Goal: Task Accomplishment & Management: Use online tool/utility

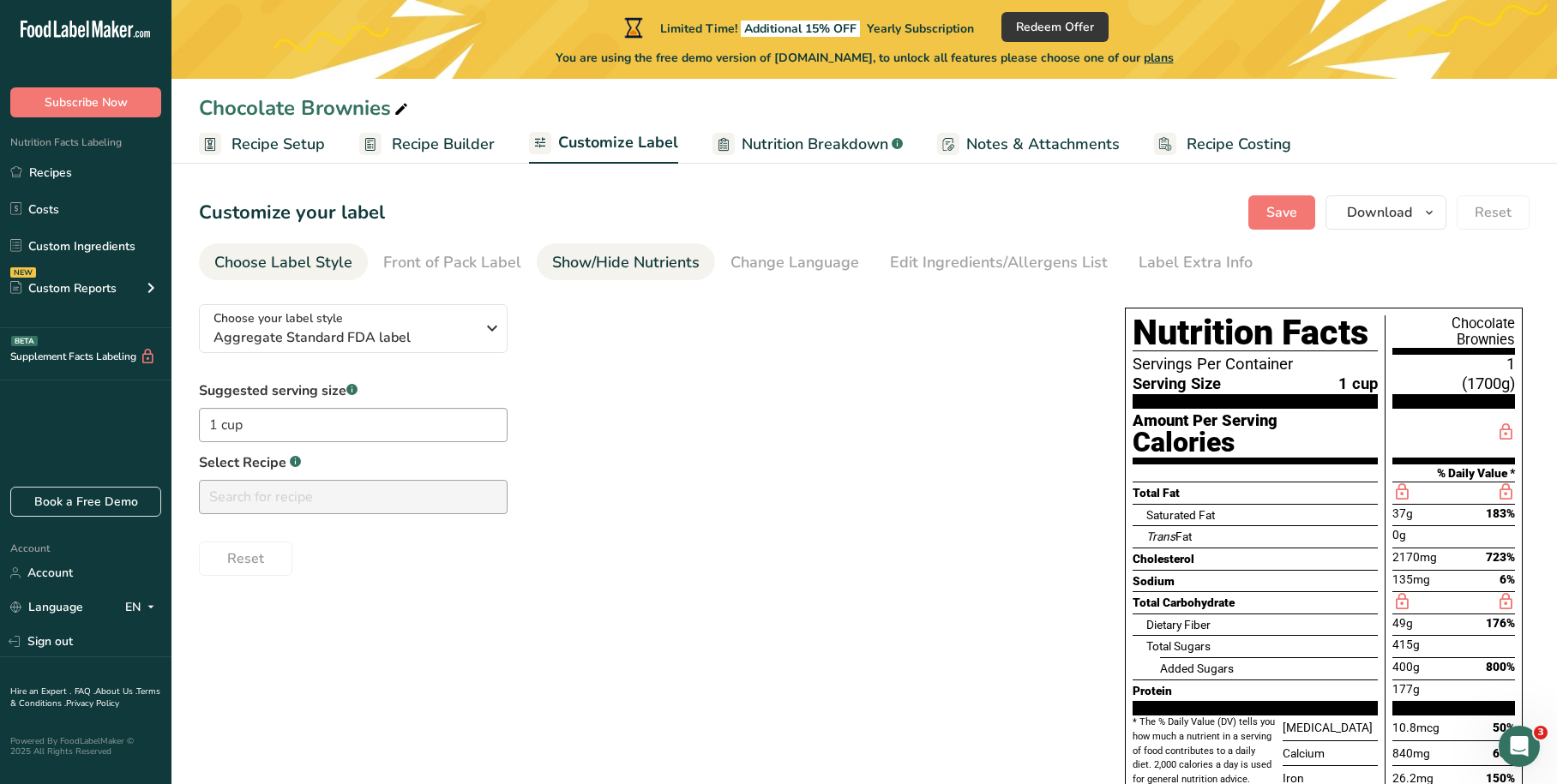
click at [586, 266] on div "Show/Hide Nutrients" at bounding box center [625, 262] width 147 height 23
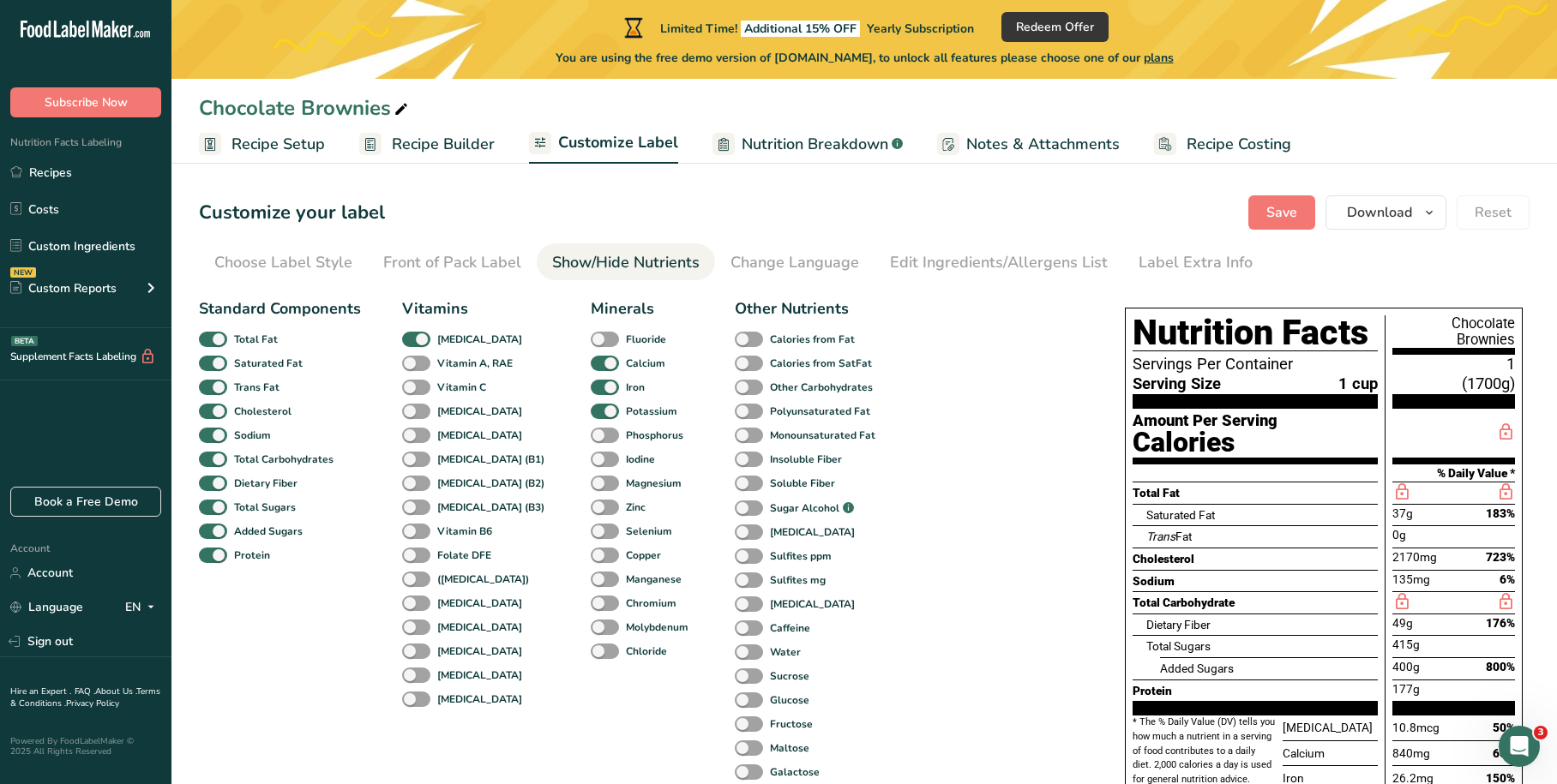
click at [411, 354] on div "Vitamin A, RAE" at bounding box center [420, 363] width 37 height 24
drag, startPoint x: 411, startPoint y: 386, endPoint x: 415, endPoint y: 361, distance: 25.3
click at [412, 386] on span at bounding box center [416, 387] width 28 height 16
click at [412, 386] on input "Vitamin C" at bounding box center [407, 386] width 11 height 11
checkbox input "true"
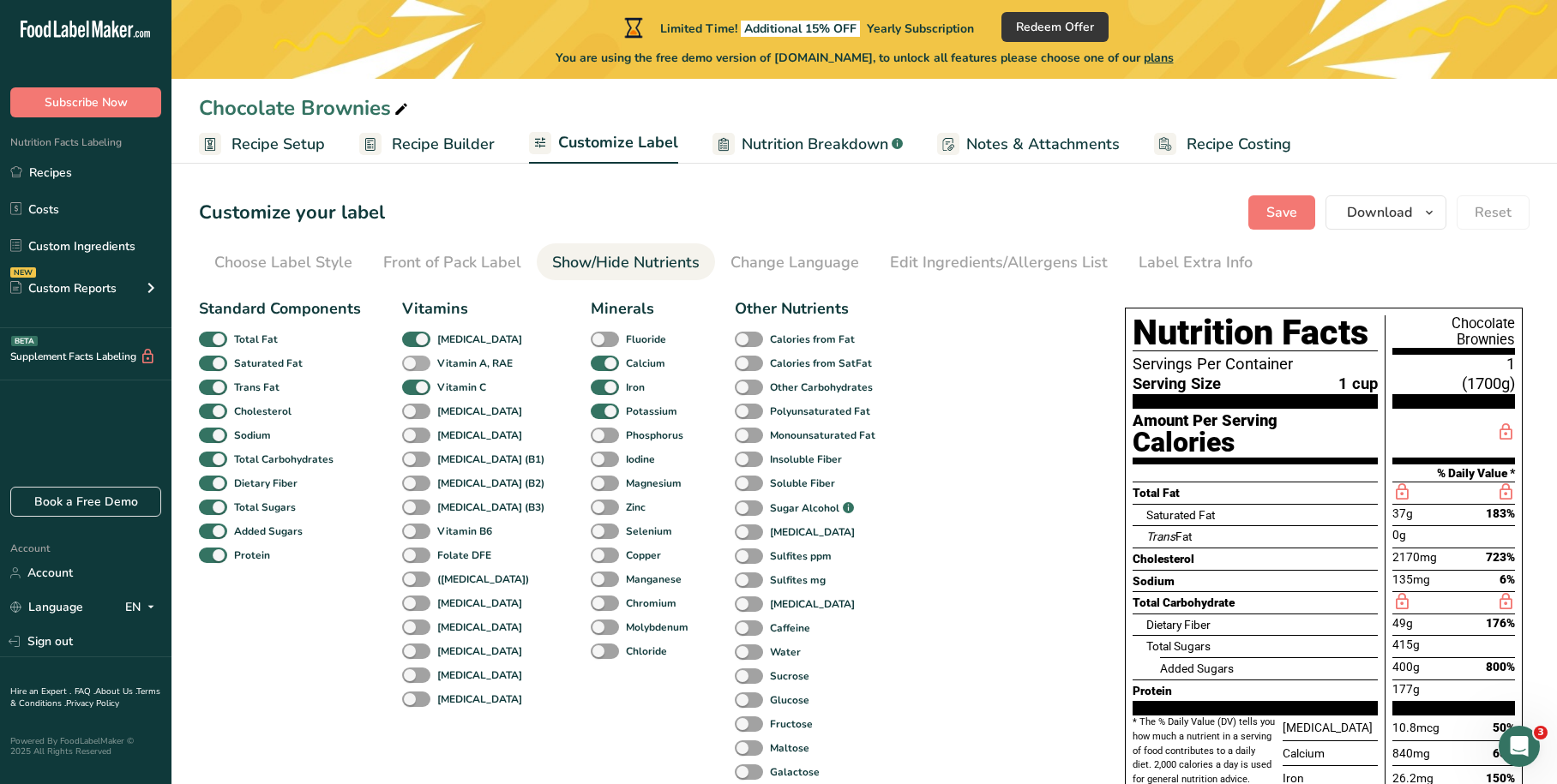
click at [415, 360] on span at bounding box center [416, 363] width 28 height 16
click at [413, 360] on input "Vitamin A, RAE" at bounding box center [407, 362] width 11 height 11
checkbox input "true"
click at [416, 413] on span at bounding box center [416, 411] width 28 height 16
click at [413, 413] on input "[MEDICAL_DATA]" at bounding box center [407, 411] width 11 height 11
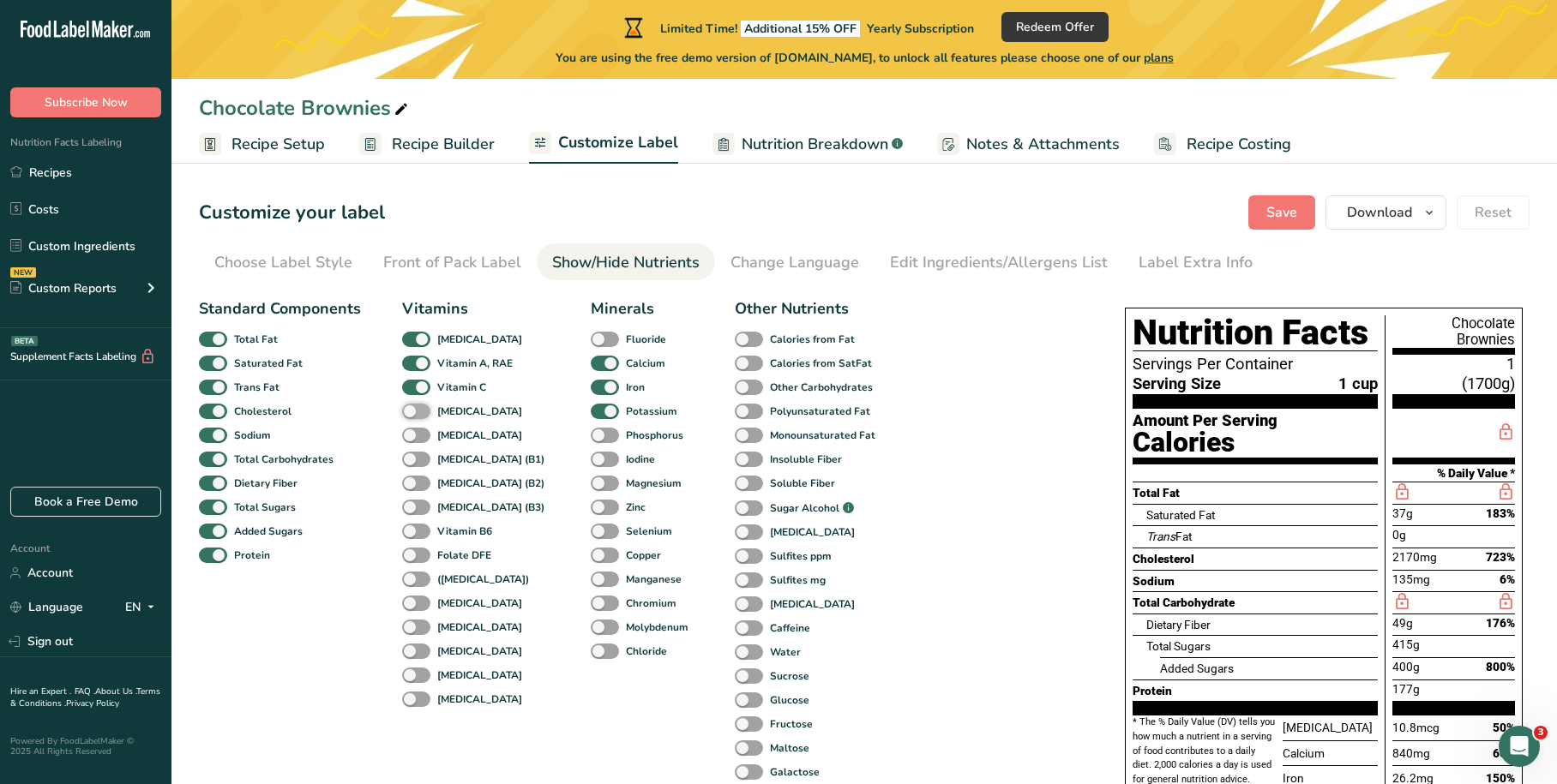
checkbox input "true"
drag, startPoint x: 416, startPoint y: 431, endPoint x: 414, endPoint y: 456, distance: 25.1
click at [416, 435] on span at bounding box center [416, 435] width 28 height 16
click at [413, 435] on input "[MEDICAL_DATA]" at bounding box center [407, 435] width 11 height 11
checkbox input "true"
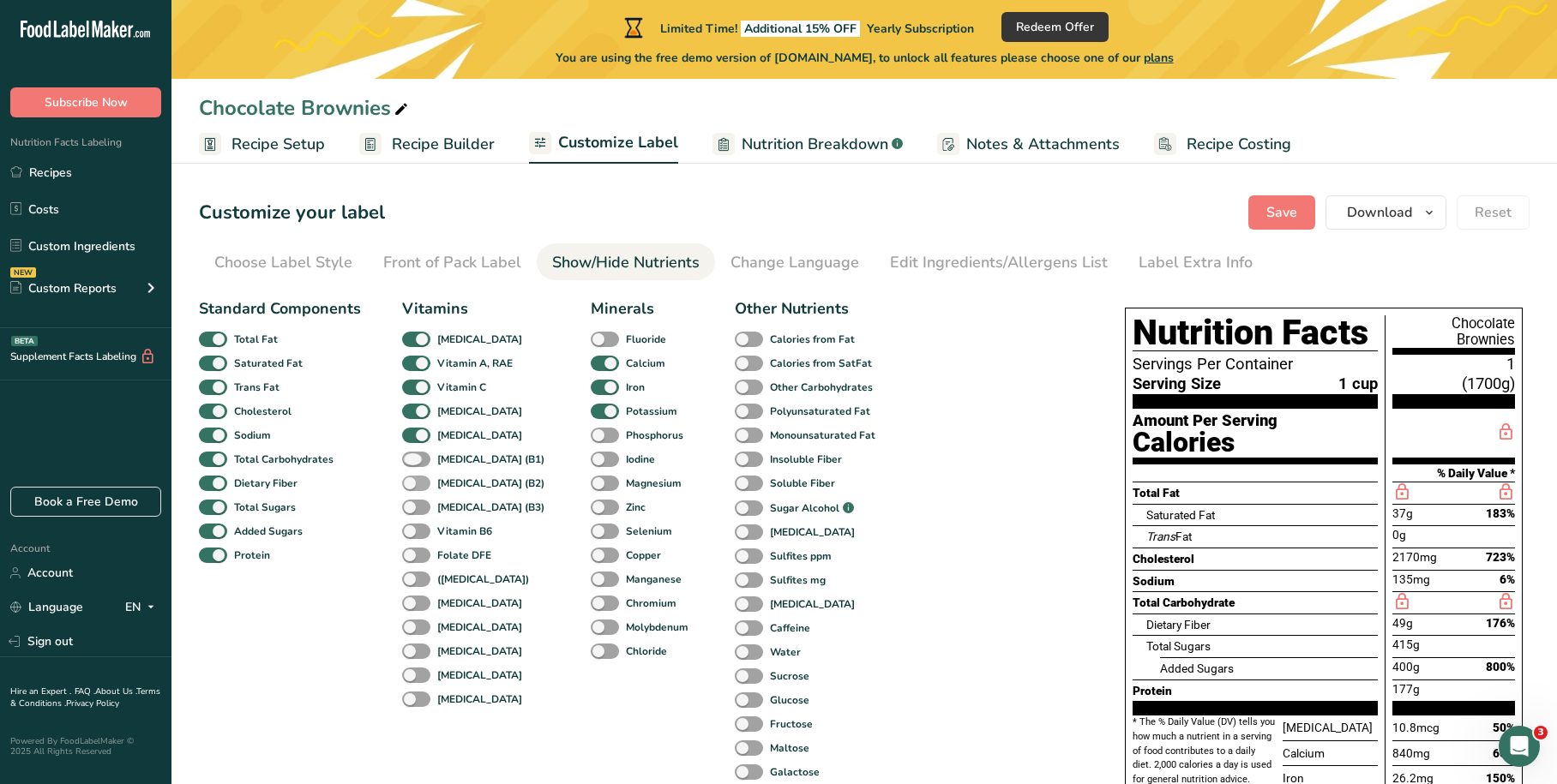
drag, startPoint x: 414, startPoint y: 457, endPoint x: 412, endPoint y: 479, distance: 22.1
click at [414, 461] on span at bounding box center [416, 460] width 28 height 16
click at [413, 461] on input "[MEDICAL_DATA] (B1)" at bounding box center [407, 459] width 11 height 11
checkbox input "true"
drag, startPoint x: 412, startPoint y: 479, endPoint x: 412, endPoint y: 541, distance: 62.0
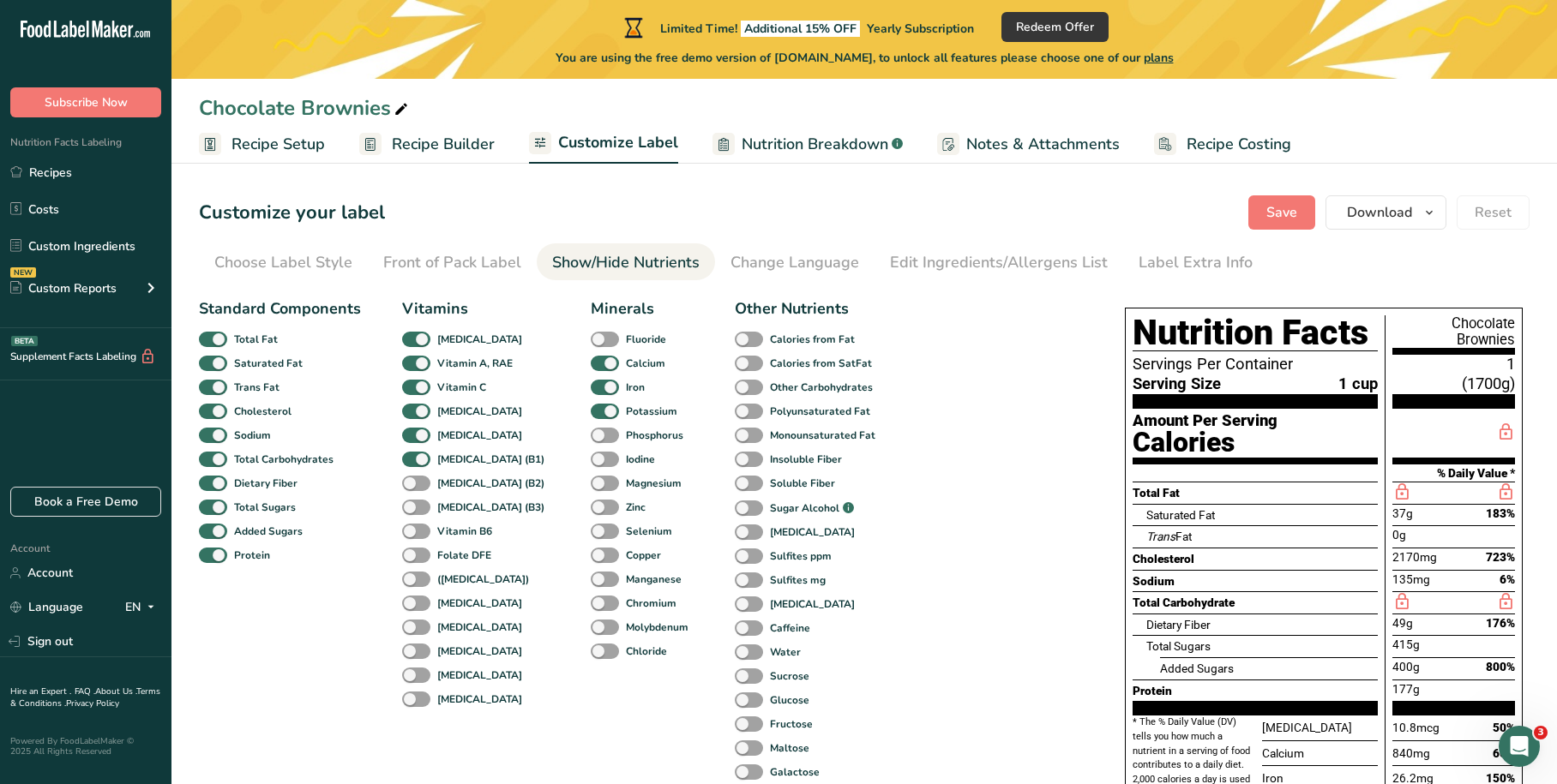
click at [414, 483] on span at bounding box center [416, 484] width 28 height 16
click at [413, 483] on input "[MEDICAL_DATA] (B2)" at bounding box center [407, 483] width 11 height 11
checkbox input "true"
click at [414, 509] on span at bounding box center [416, 508] width 28 height 16
click at [413, 509] on input "[MEDICAL_DATA] (B3)" at bounding box center [407, 507] width 11 height 11
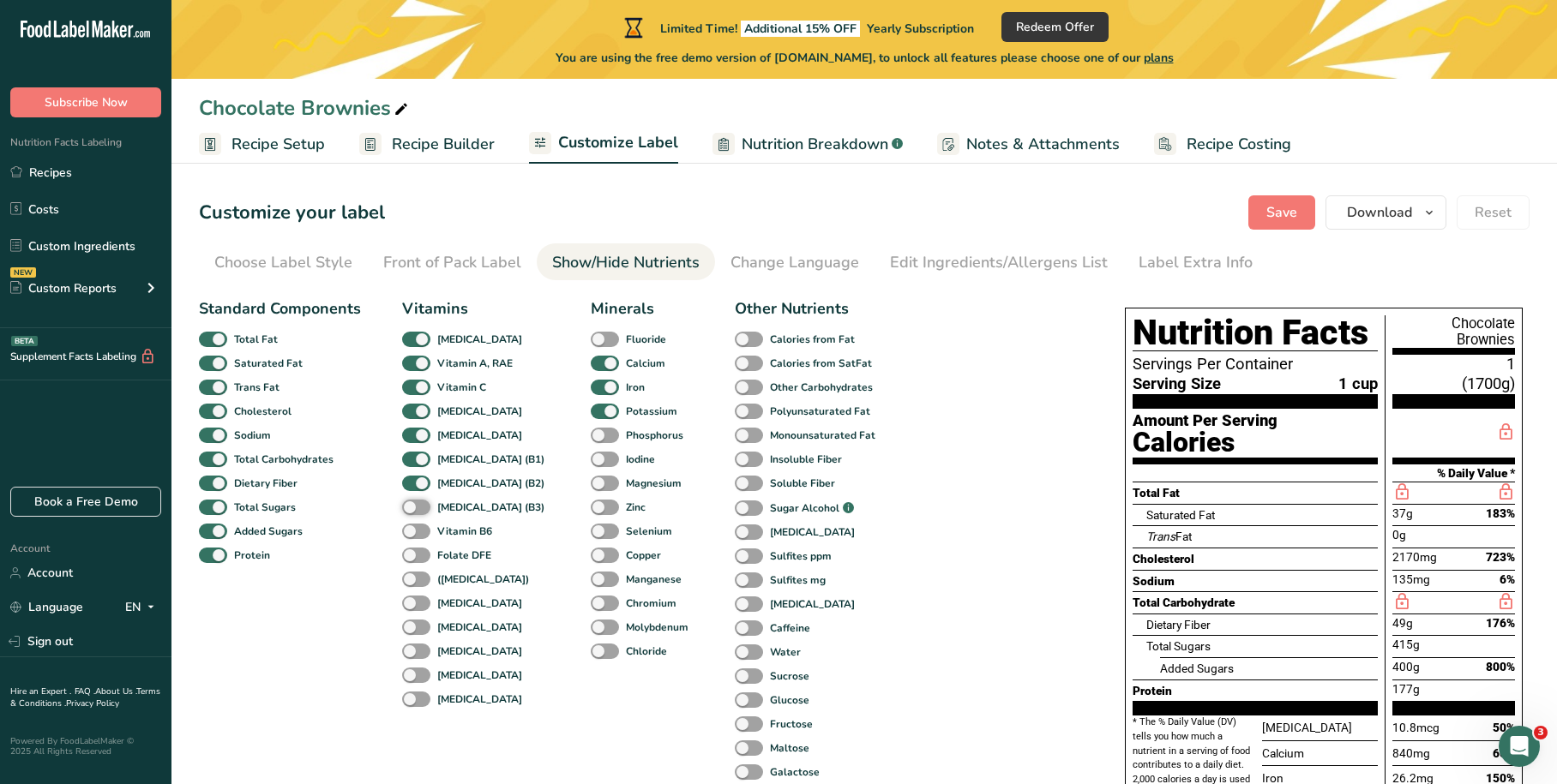
checkbox input "true"
click at [412, 541] on div "Vitamin B6" at bounding box center [420, 532] width 37 height 24
drag, startPoint x: 413, startPoint y: 523, endPoint x: 415, endPoint y: 553, distance: 30.1
click at [414, 524] on span at bounding box center [416, 532] width 28 height 16
click at [413, 526] on input "Vitamin B6" at bounding box center [407, 531] width 11 height 11
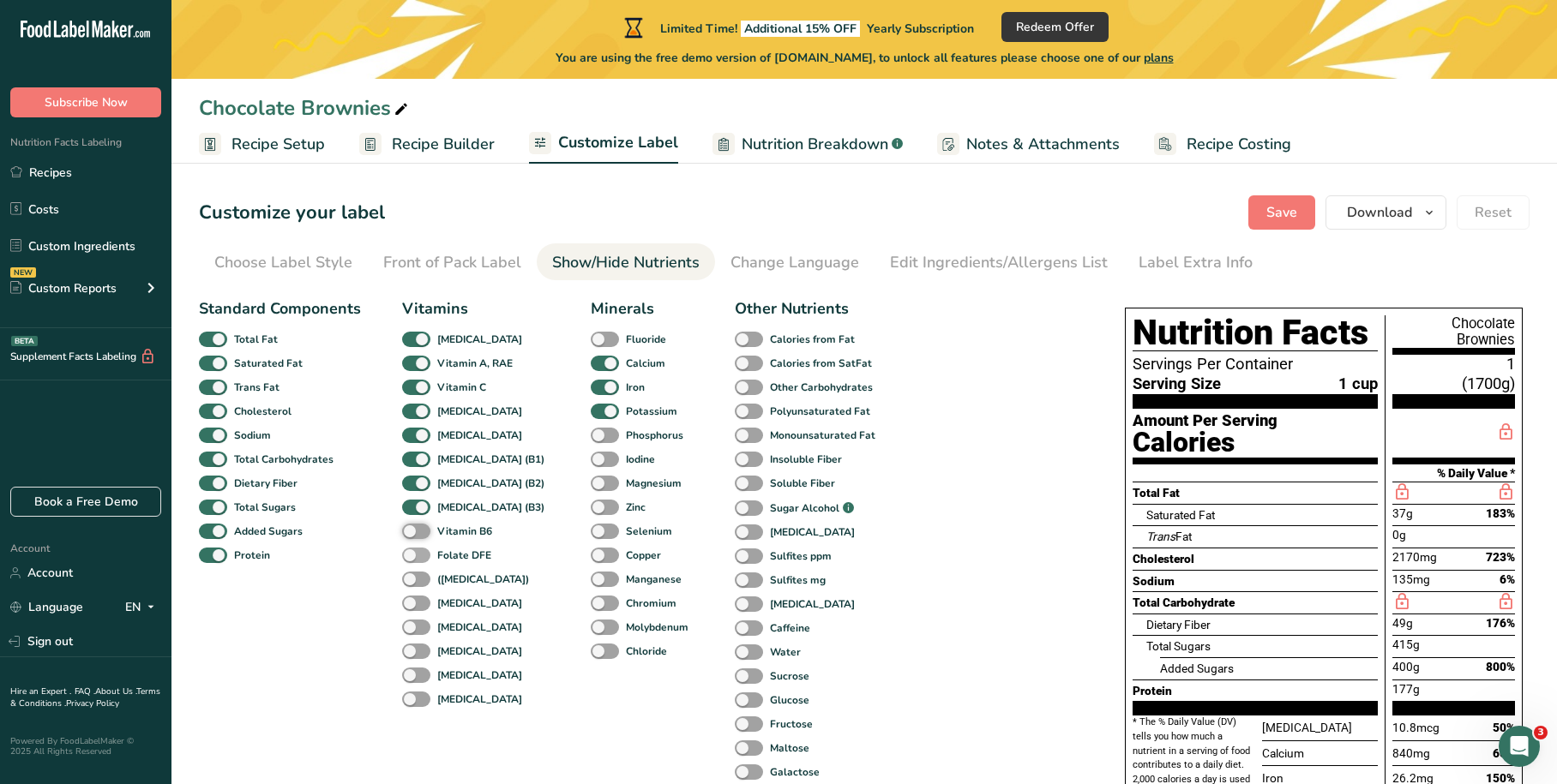
checkbox input "true"
click at [415, 554] on span at bounding box center [416, 555] width 28 height 16
click at [413, 554] on input "Folate DFE" at bounding box center [407, 554] width 11 height 11
checkbox input "true"
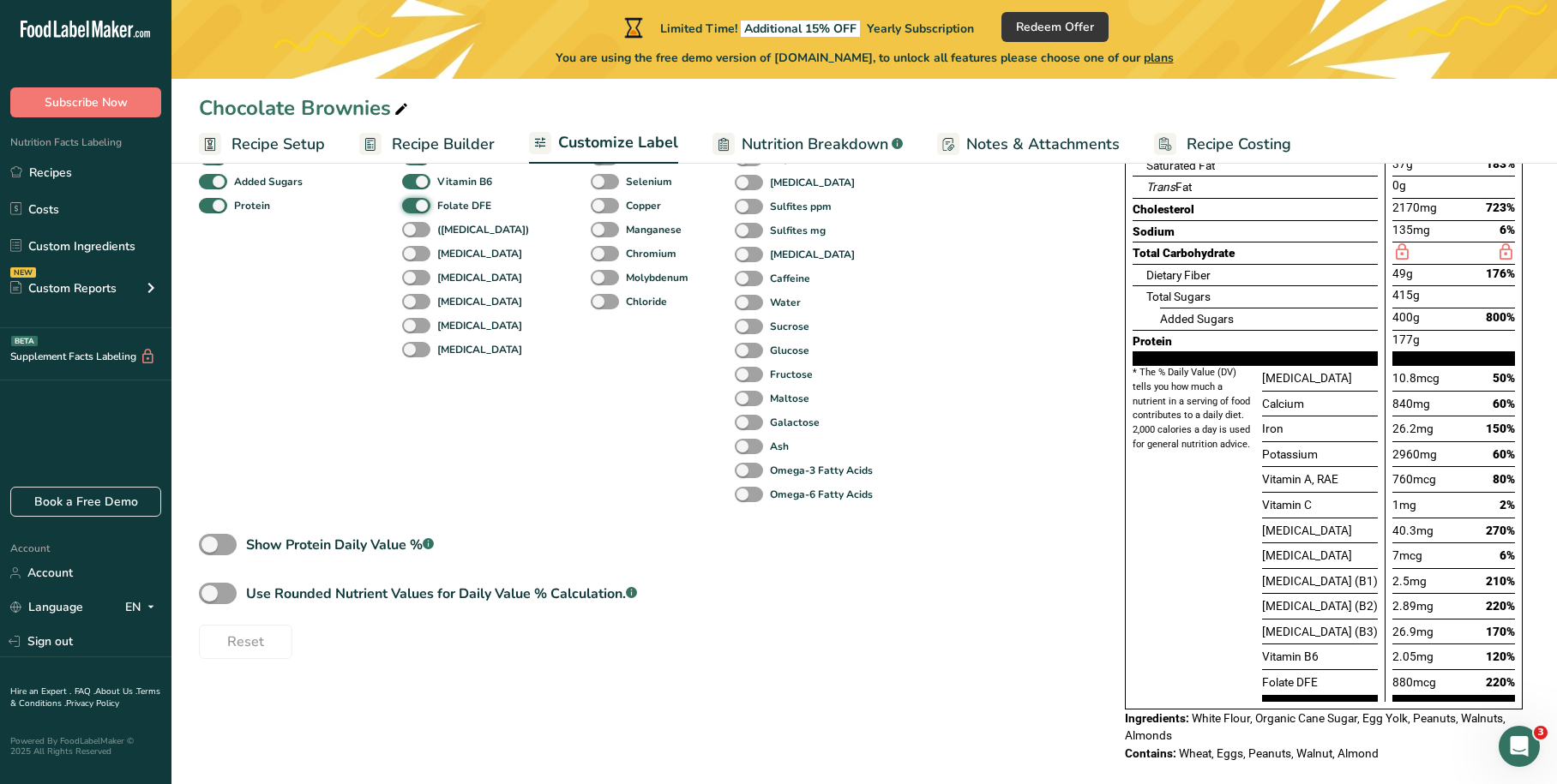
scroll to position [372, 0]
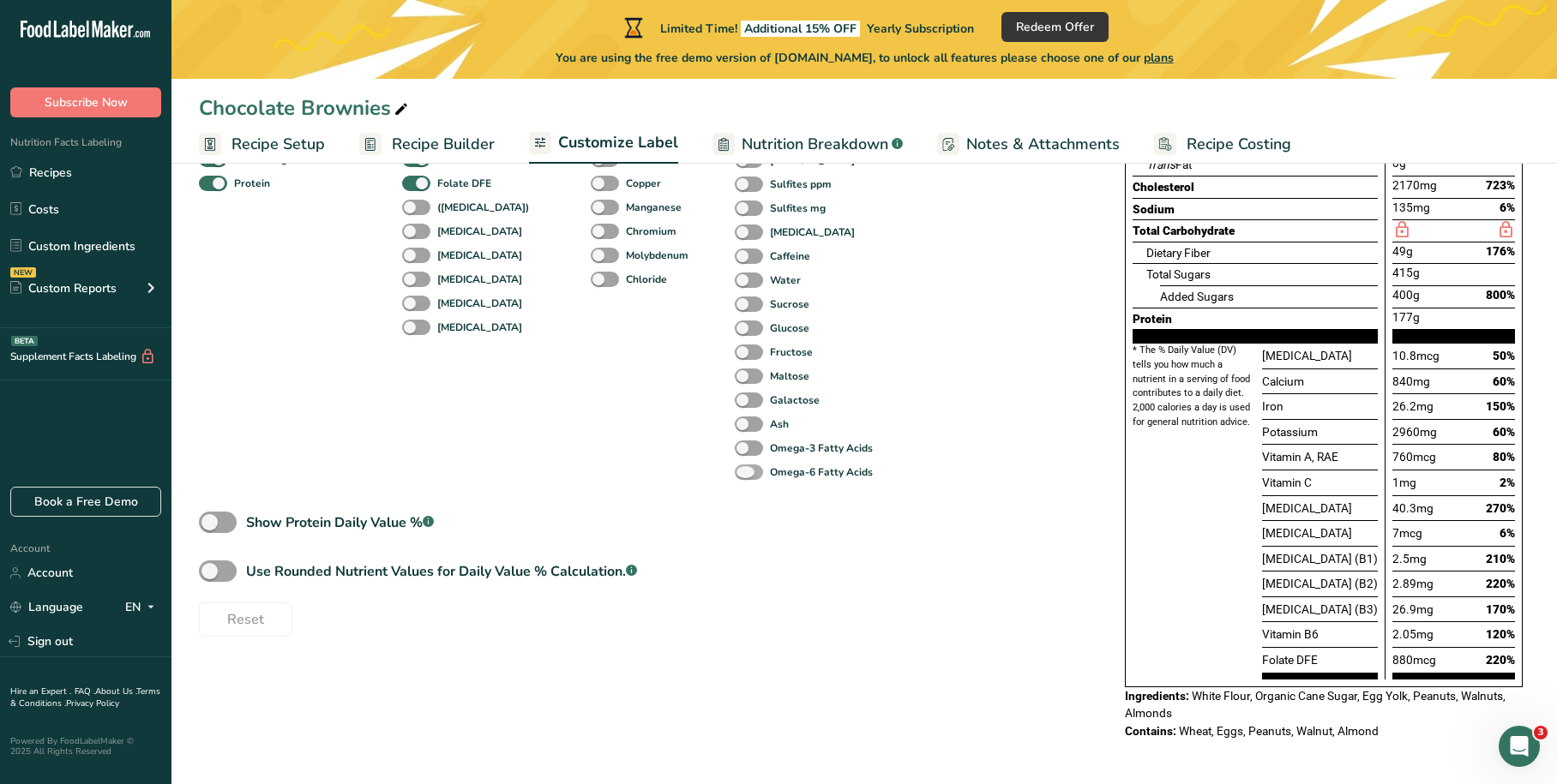
click at [735, 474] on span at bounding box center [749, 472] width 28 height 16
click at [735, 474] on input "Omega-6 Fatty Acids" at bounding box center [740, 472] width 11 height 11
checkbox input "true"
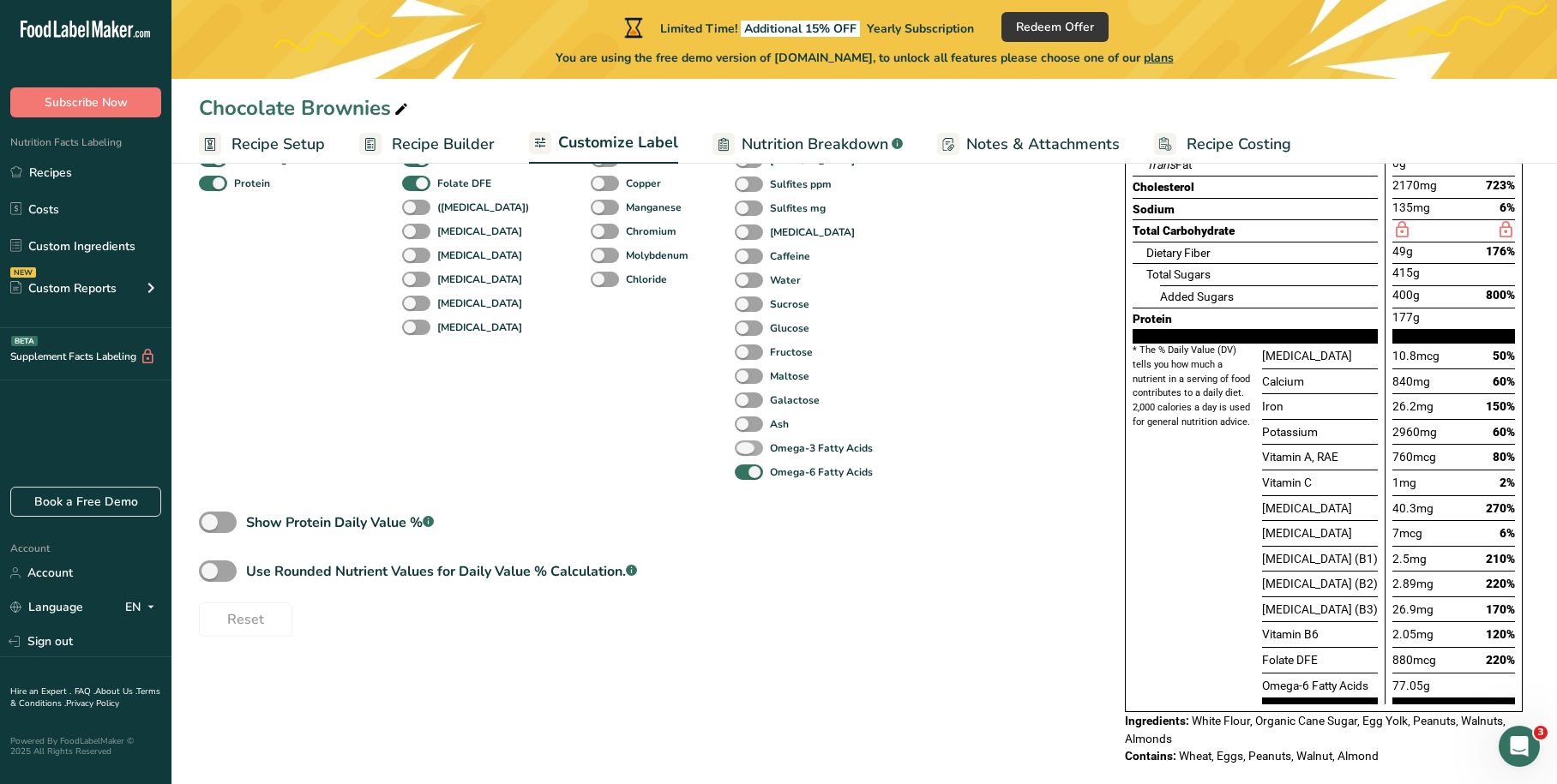
click at [735, 446] on span at bounding box center [749, 448] width 28 height 16
click at [735, 446] on input "Omega-3 Fatty Acids" at bounding box center [740, 448] width 11 height 11
checkbox input "true"
